Goal: Use online tool/utility

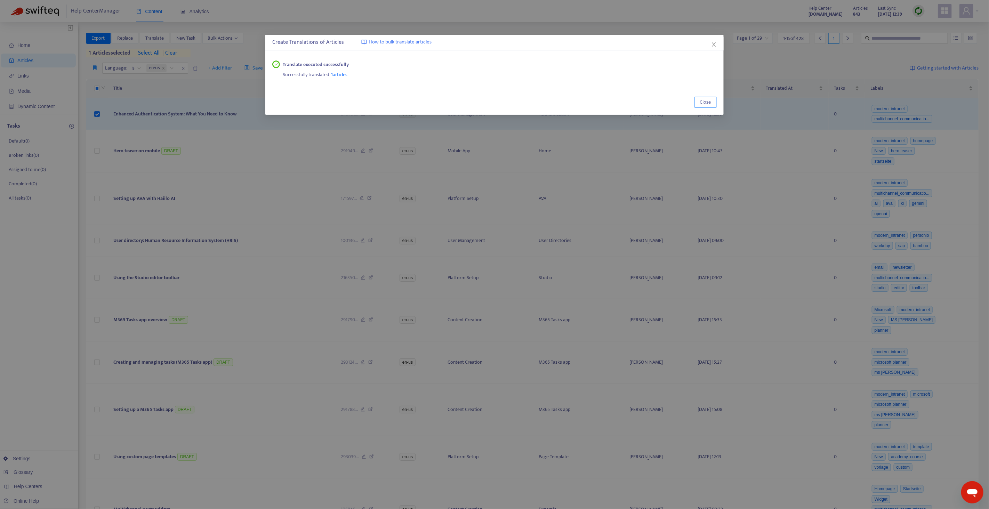
click at [707, 103] on span "Close" at bounding box center [705, 102] width 11 height 8
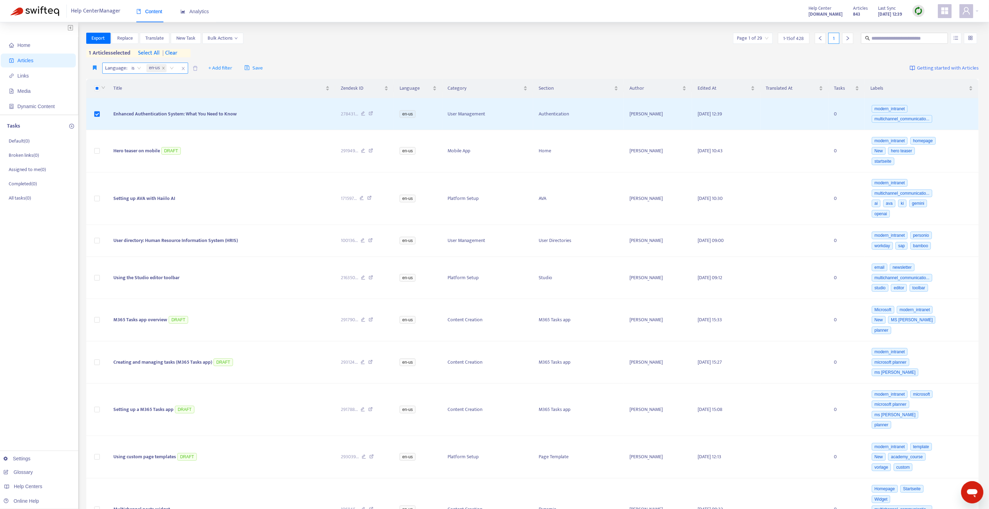
drag, startPoint x: 173, startPoint y: 56, endPoint x: 170, endPoint y: 59, distance: 4.2
click at [173, 56] on span "| clear" at bounding box center [168, 53] width 17 height 8
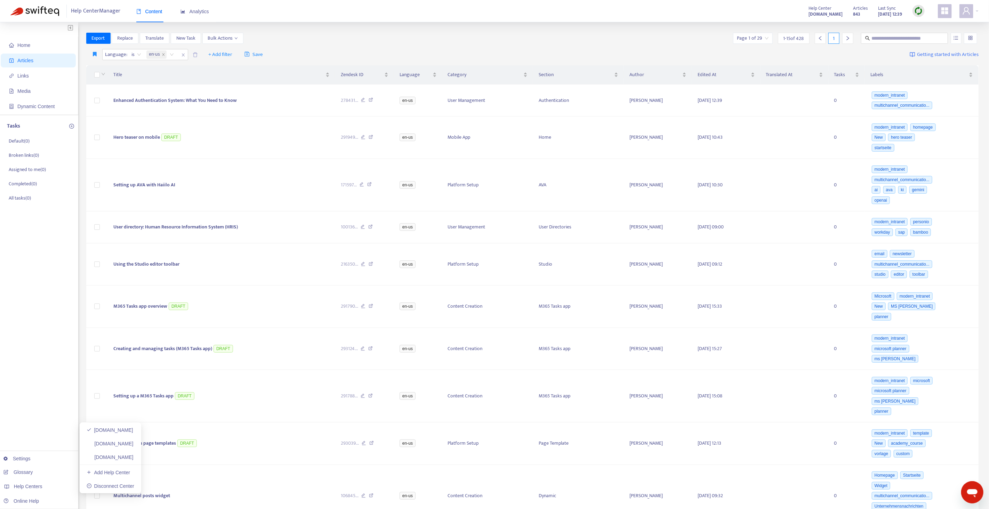
drag, startPoint x: 113, startPoint y: 460, endPoint x: 214, endPoint y: 355, distance: 145.9
click at [113, 460] on link "[DOMAIN_NAME]" at bounding box center [110, 458] width 47 height 6
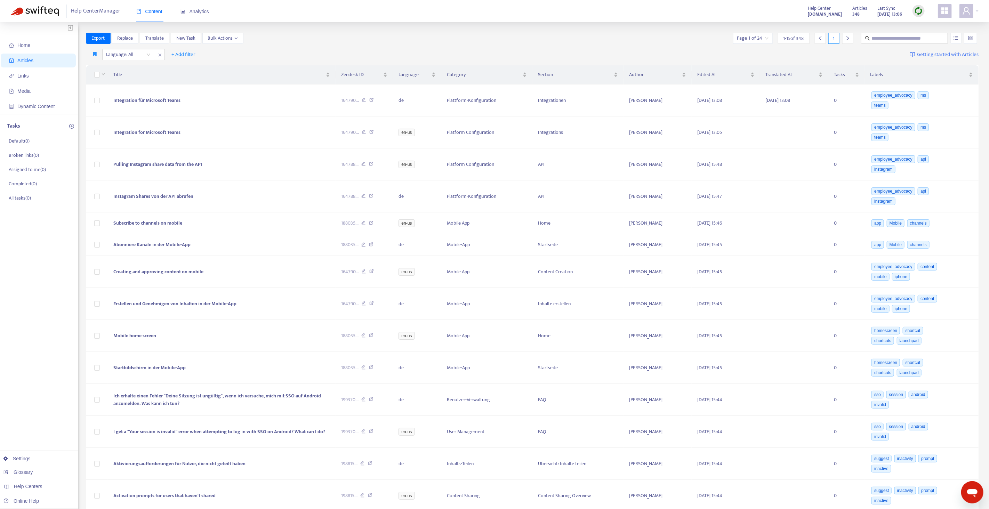
click at [924, 12] on div at bounding box center [919, 11] width 12 height 12
click at [918, 23] on link "Quick Sync" at bounding box center [933, 25] width 30 height 8
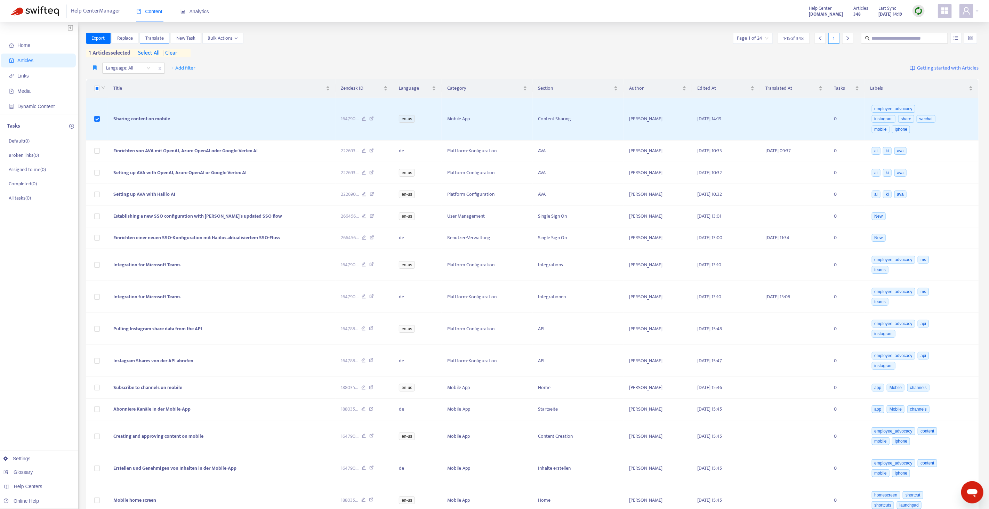
click at [159, 38] on span "Translate" at bounding box center [154, 38] width 18 height 8
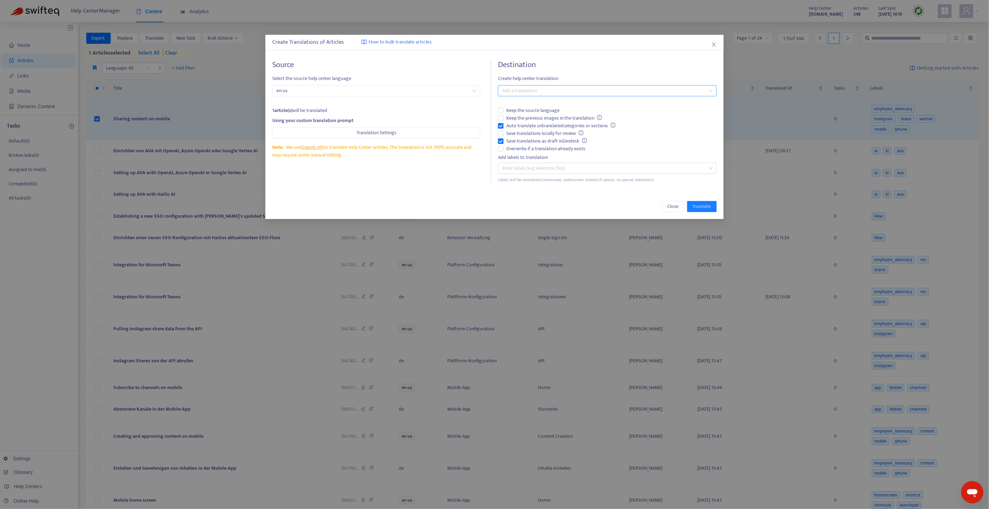
click at [599, 91] on div at bounding box center [604, 91] width 208 height 8
click at [536, 112] on div "German ( de )" at bounding box center [608, 116] width 208 height 8
click at [522, 126] on span "Auto-translate untranslated categories or sections" at bounding box center [561, 126] width 115 height 8
drag, startPoint x: 513, startPoint y: 146, endPoint x: 517, endPoint y: 142, distance: 6.2
click at [513, 146] on span "Overwrite if a translation already exists" at bounding box center [546, 149] width 85 height 8
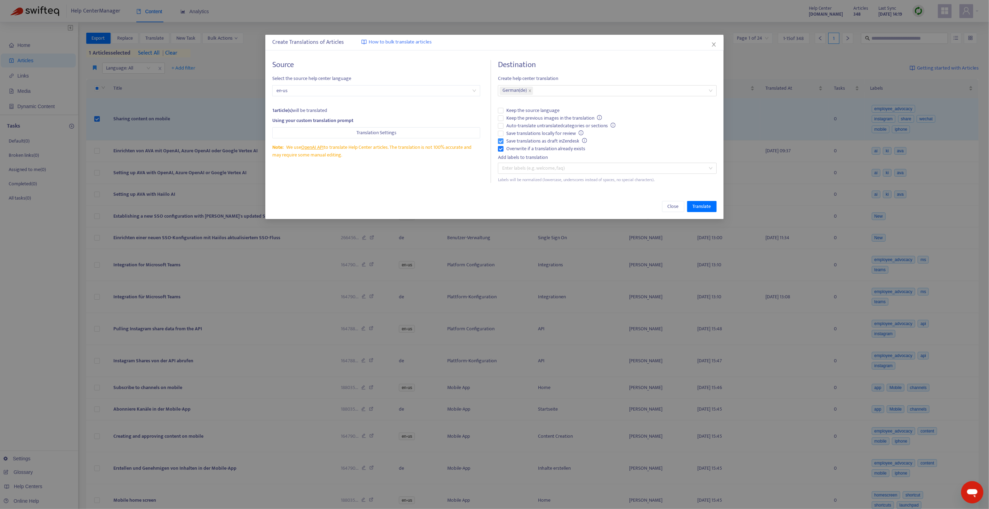
click at [520, 139] on span "Save translations as draft in Zendesk" at bounding box center [547, 141] width 86 height 8
click at [552, 139] on span "Save translations as draft in Zendesk" at bounding box center [547, 141] width 86 height 8
click at [705, 210] on button "Translate" at bounding box center [702, 206] width 30 height 11
